Goal: Use online tool/utility

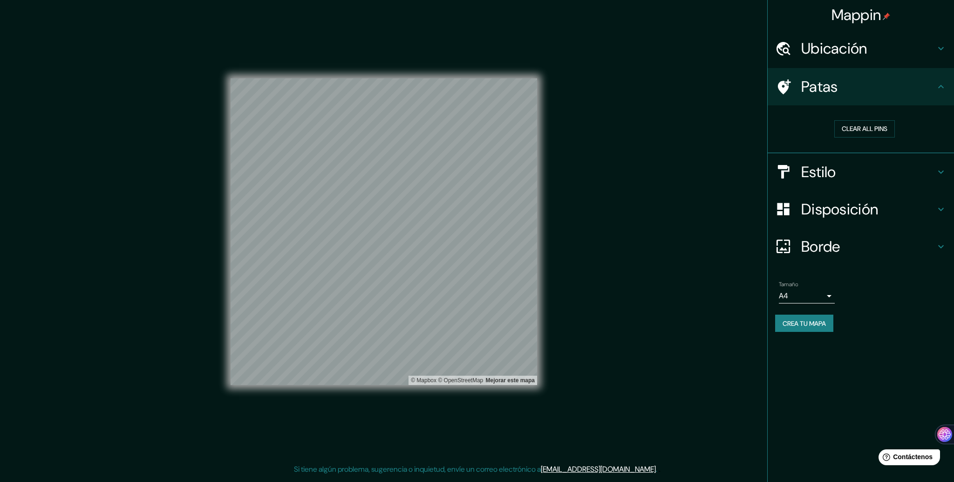
click at [846, 209] on font "Disposición" at bounding box center [839, 209] width 77 height 20
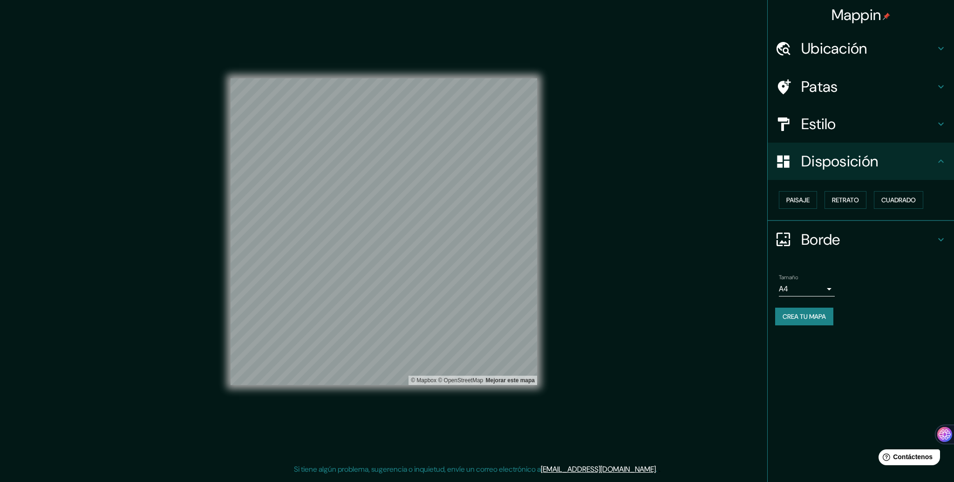
click at [853, 130] on h4 "Estilo" at bounding box center [868, 124] width 134 height 19
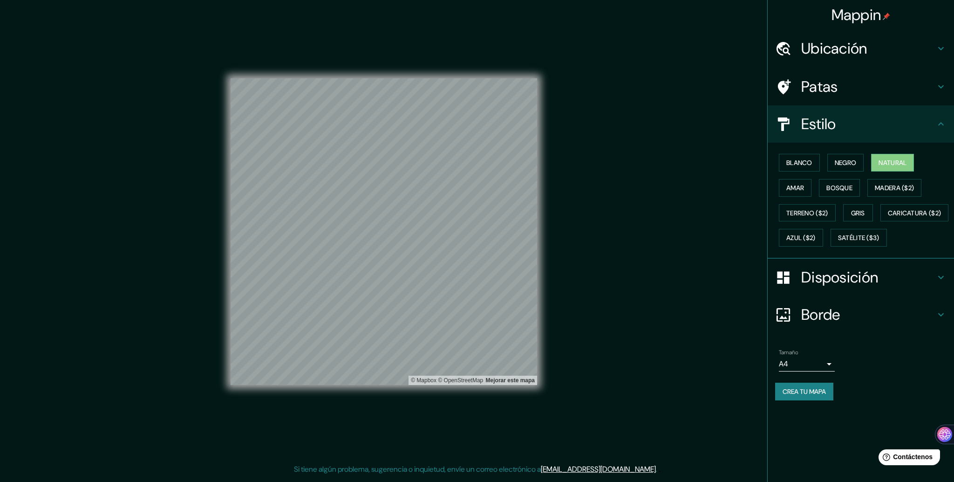
click at [812, 287] on font "Disposición" at bounding box center [839, 277] width 77 height 20
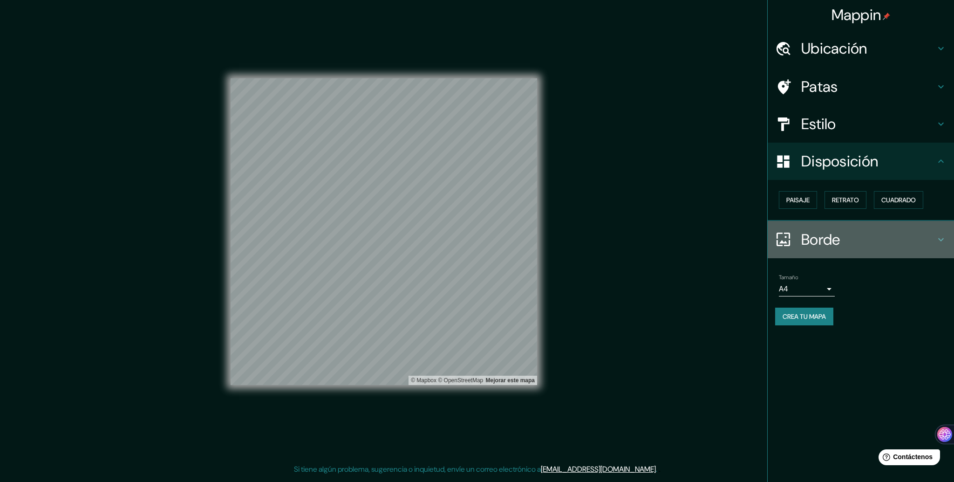
click at [846, 239] on h4 "Borde" at bounding box center [868, 239] width 134 height 19
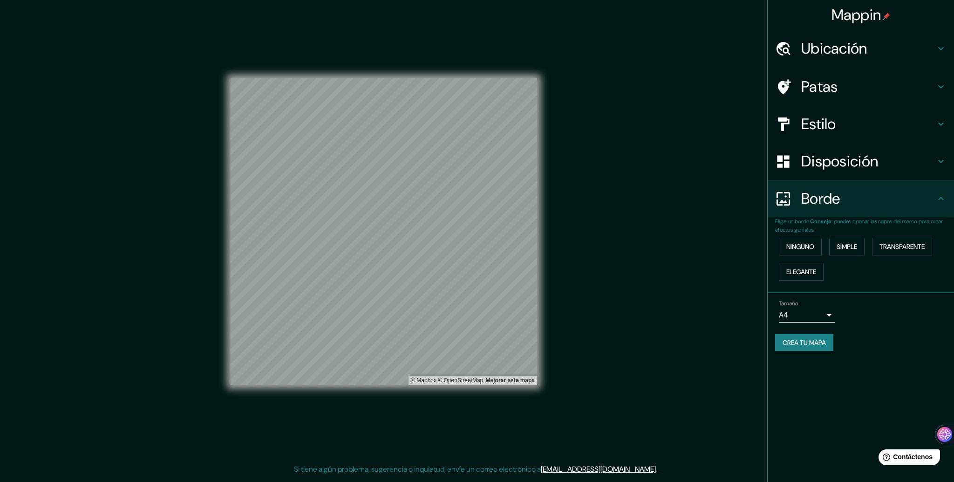
click at [903, 163] on h4 "Disposición" at bounding box center [868, 161] width 134 height 19
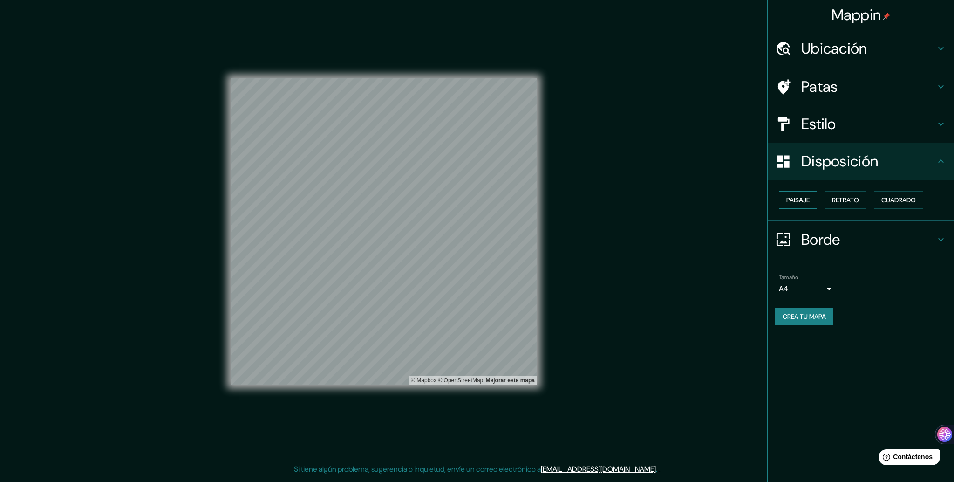
click at [803, 202] on font "Paisaje" at bounding box center [797, 200] width 23 height 8
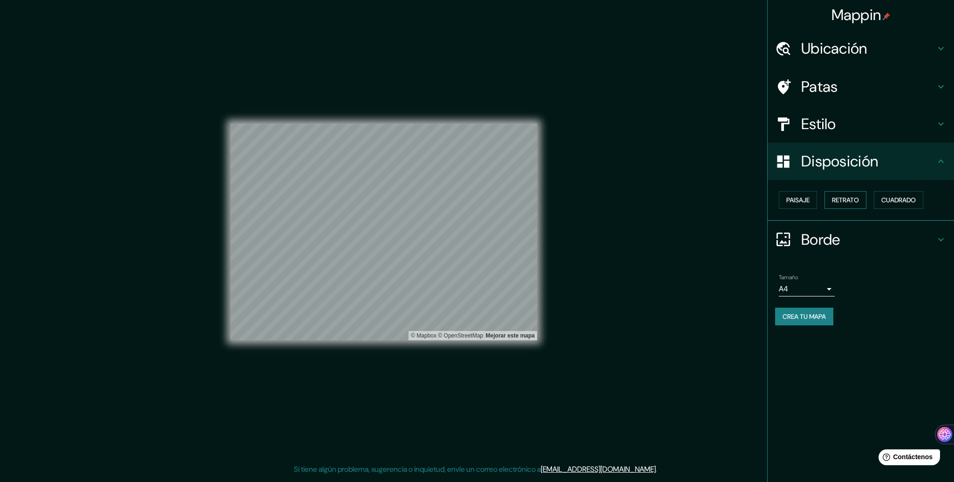
click at [840, 202] on font "Retrato" at bounding box center [845, 200] width 27 height 8
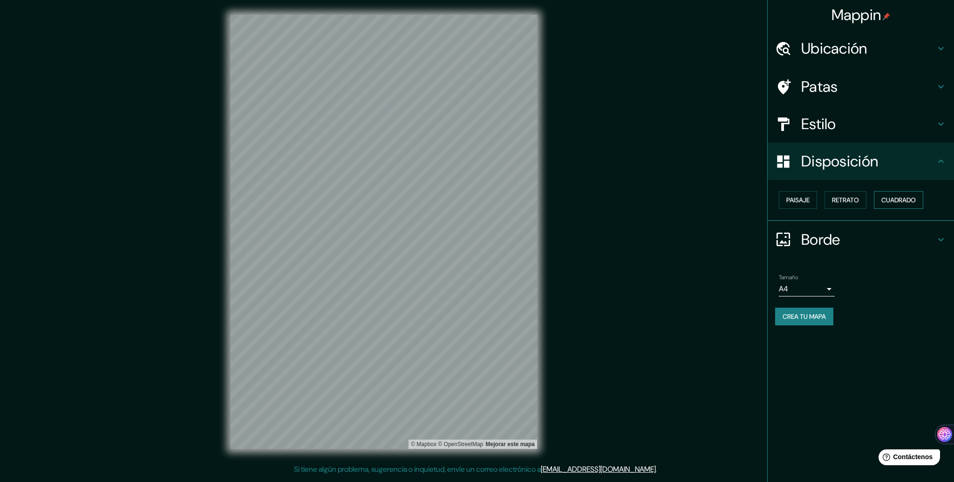
click at [891, 203] on font "Cuadrado" at bounding box center [898, 200] width 34 height 8
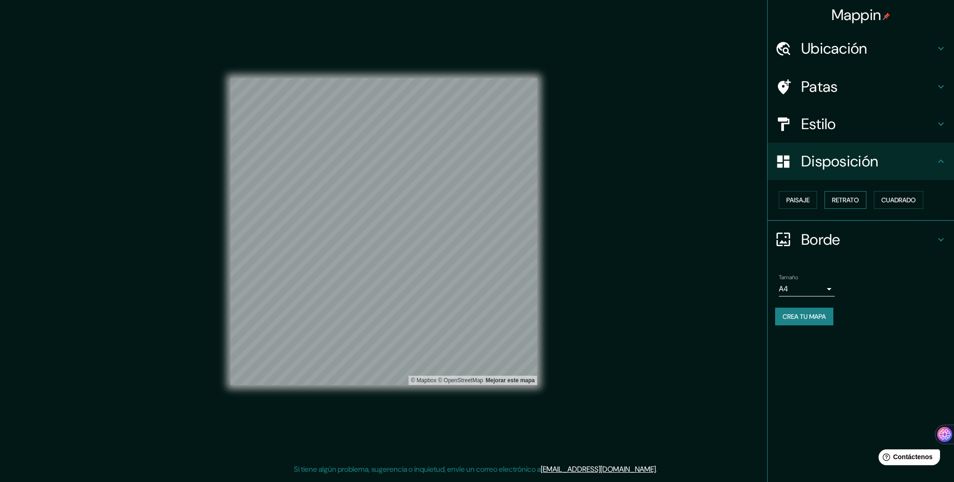
click at [856, 199] on font "Retrato" at bounding box center [845, 200] width 27 height 8
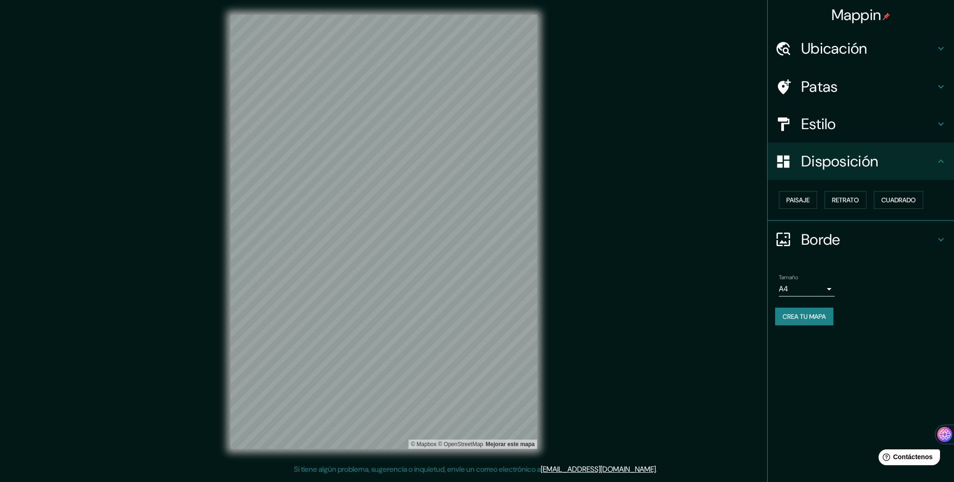
click at [805, 312] on font "Crea tu mapa" at bounding box center [804, 316] width 43 height 8
